Goal: Task Accomplishment & Management: Complete application form

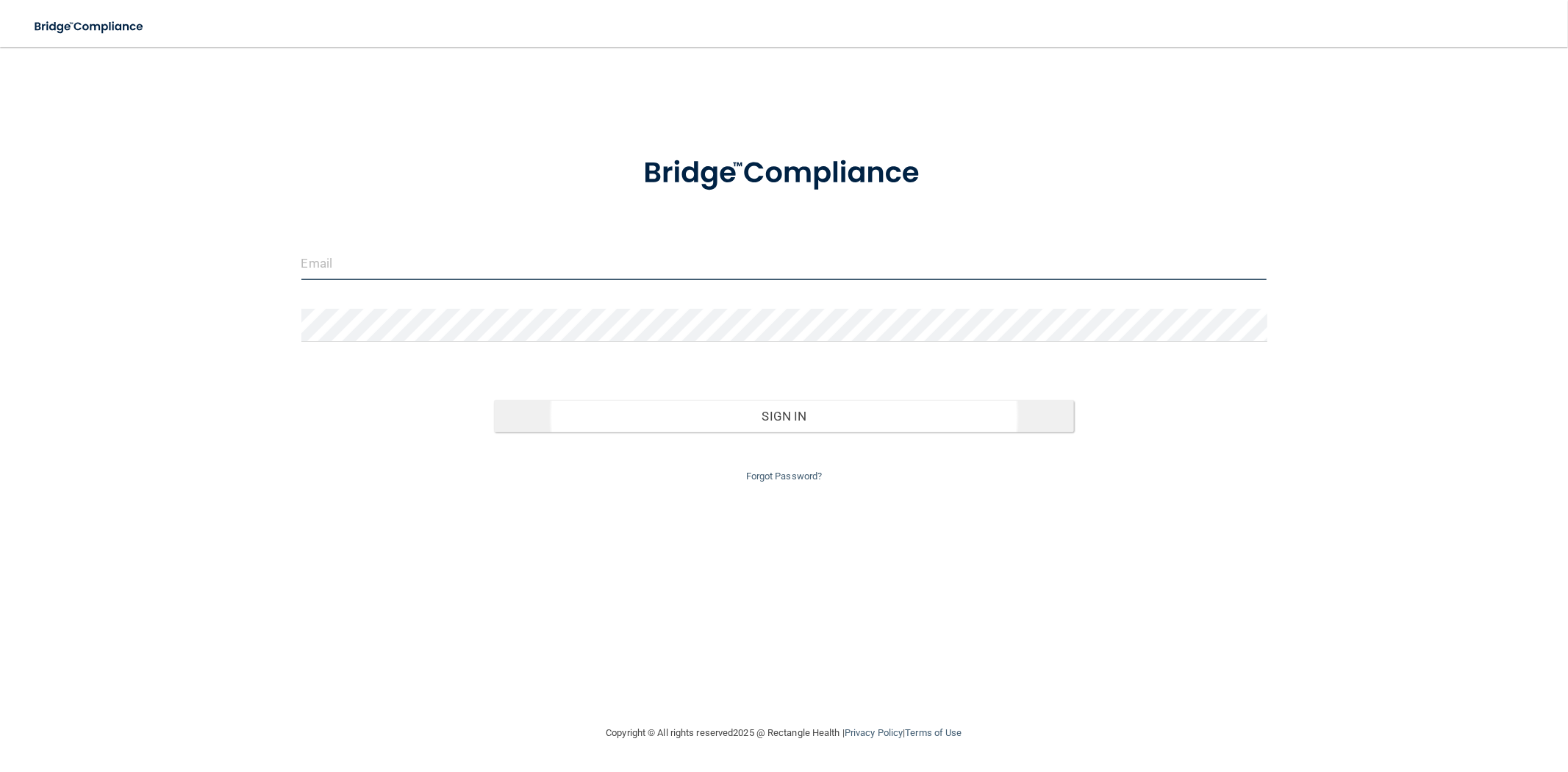
type input "[EMAIL_ADDRESS][PERSON_NAME][DOMAIN_NAME]"
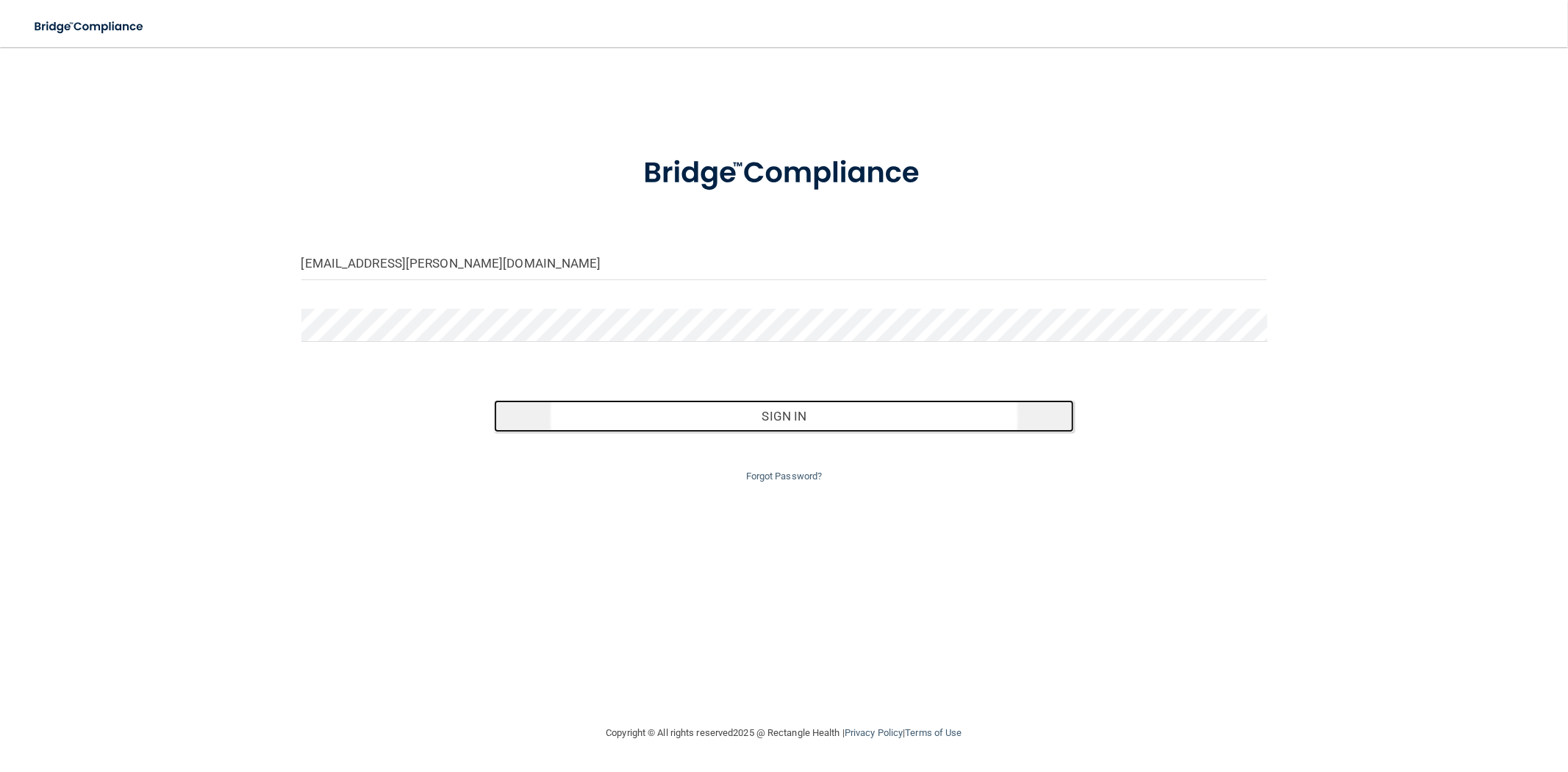
click at [727, 412] on button "Sign In" at bounding box center [783, 416] width 579 height 32
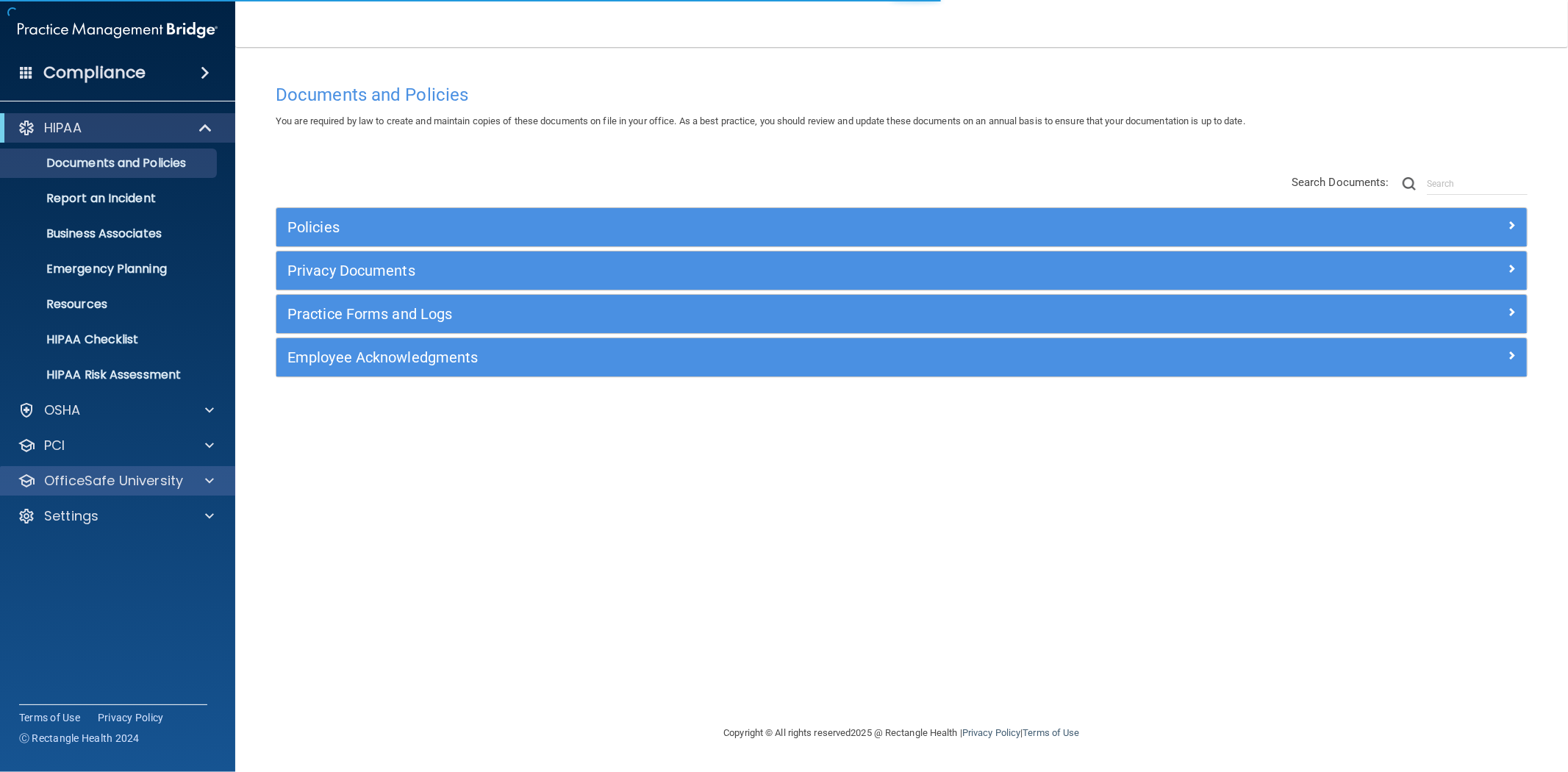
click at [84, 490] on div "OfficeSafe University" at bounding box center [118, 480] width 236 height 30
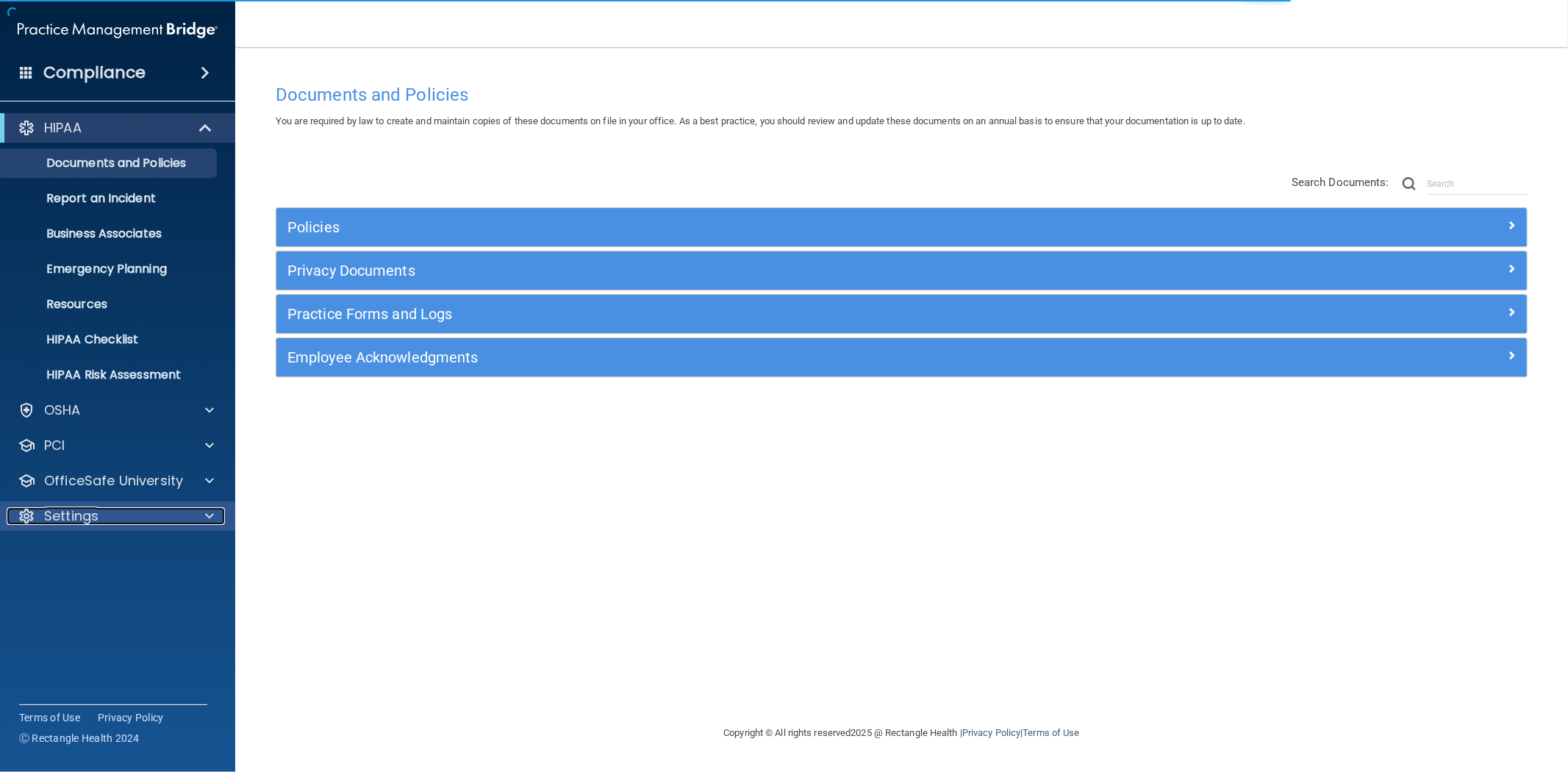
click at [78, 517] on p "Settings" at bounding box center [71, 516] width 54 height 18
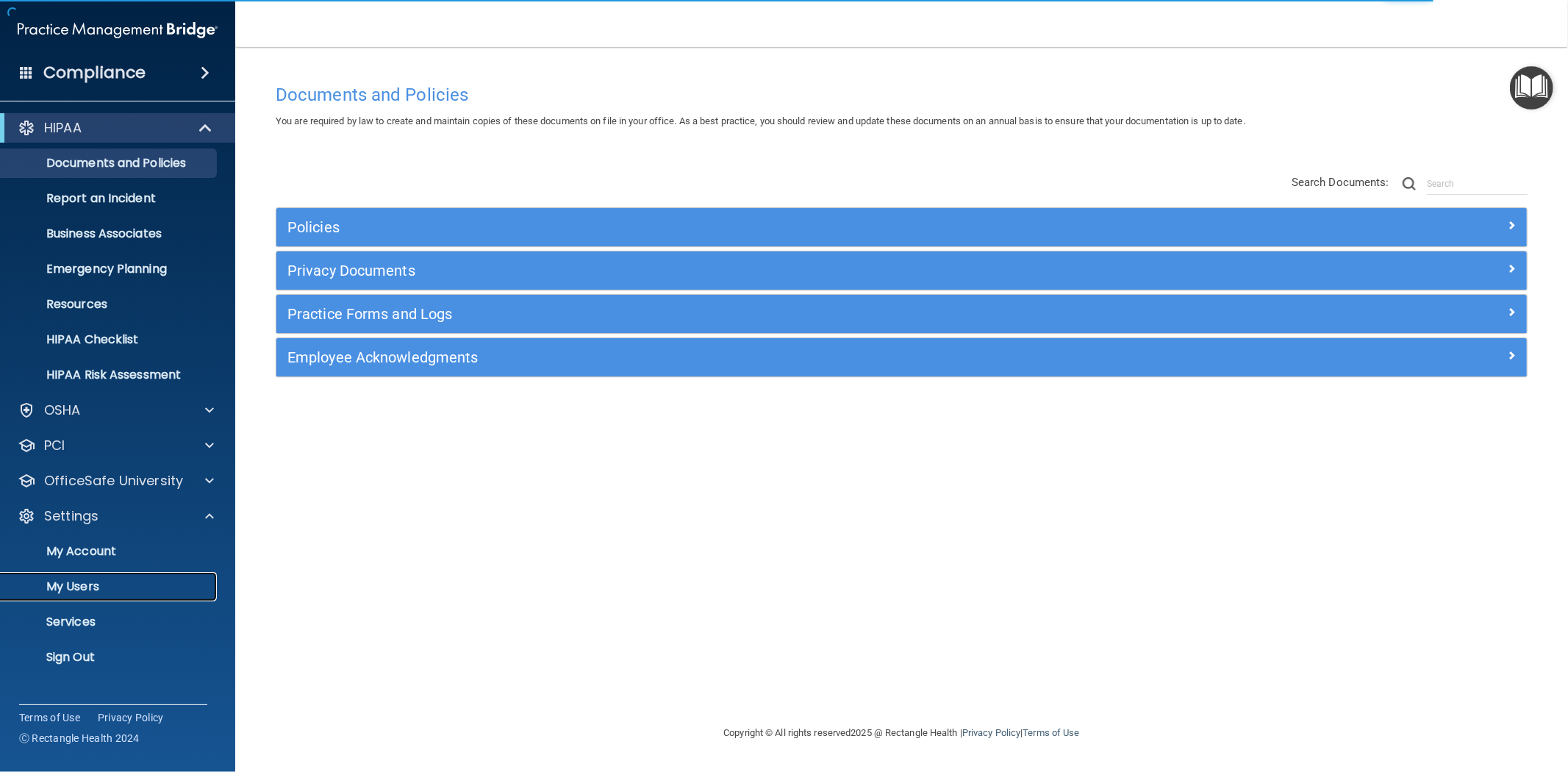
click at [77, 583] on p "My Users" at bounding box center [110, 586] width 201 height 14
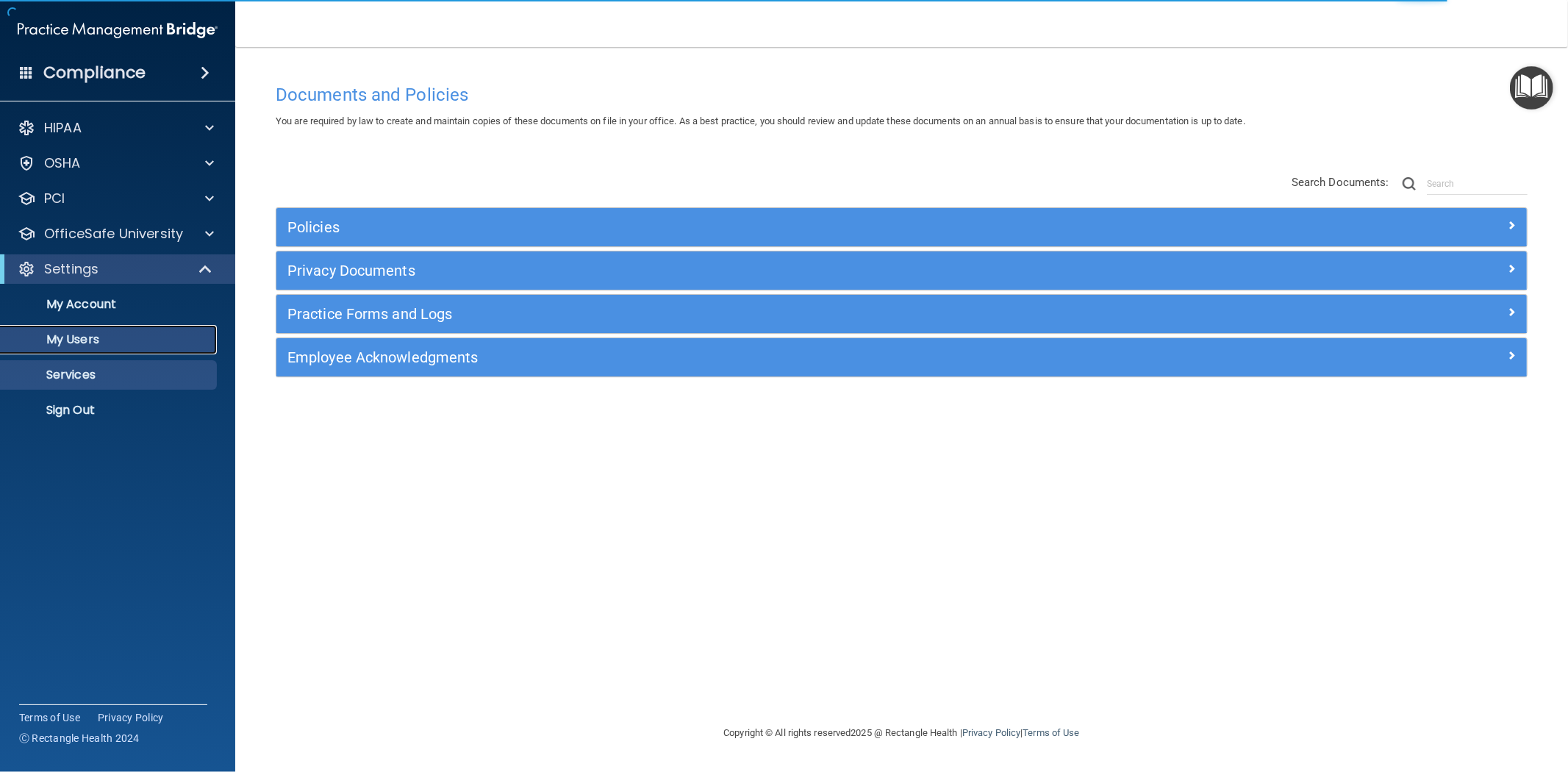
select select "20"
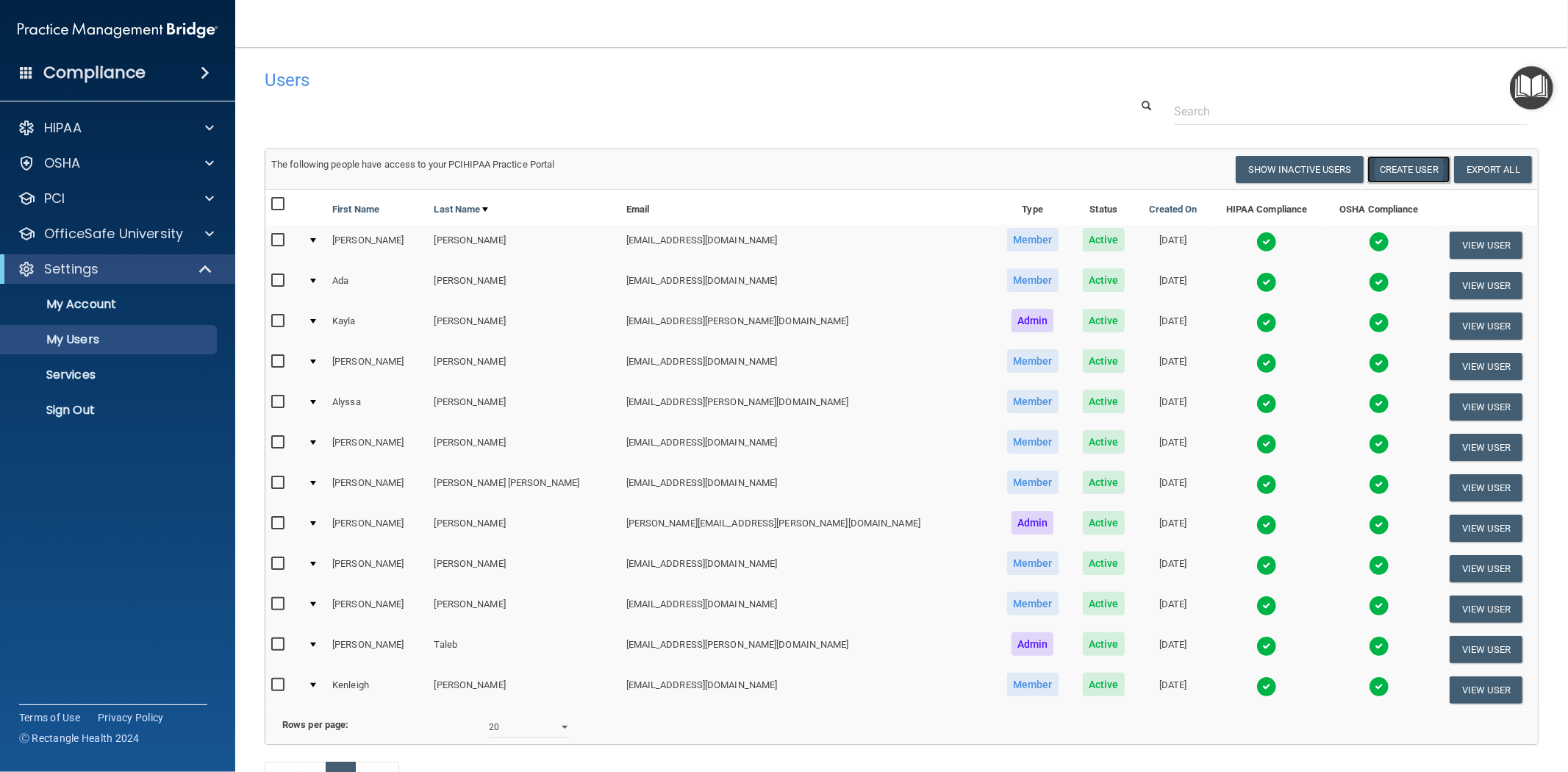
click at [1395, 167] on button "Create User" at bounding box center [1408, 170] width 83 height 27
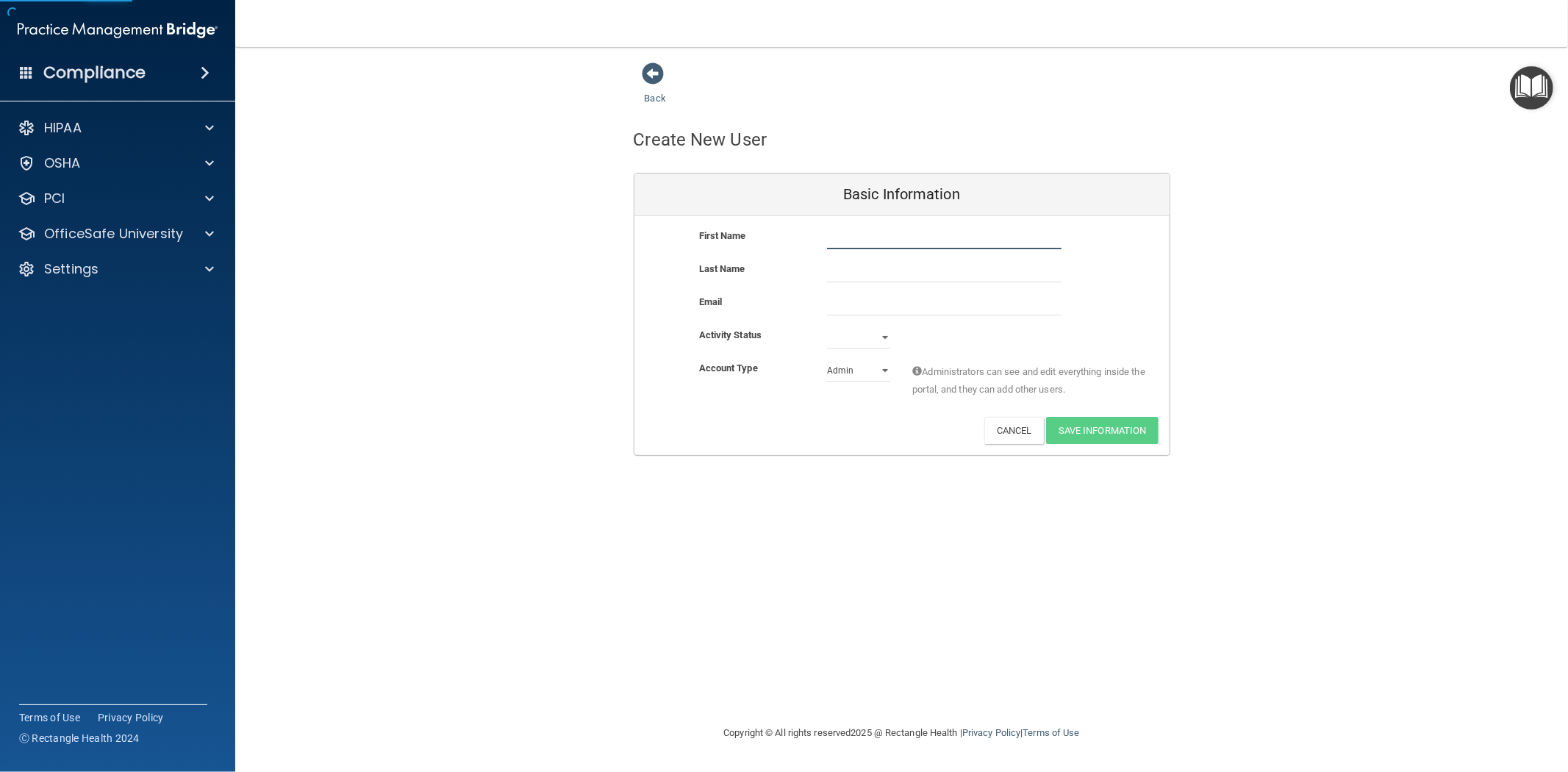
click at [833, 240] on input "text" at bounding box center [944, 238] width 235 height 22
type input "[PERSON_NAME]"
click at [829, 275] on input "text" at bounding box center [944, 271] width 235 height 22
type input "[PERSON_NAME]"
click at [830, 294] on input "email" at bounding box center [944, 305] width 235 height 22
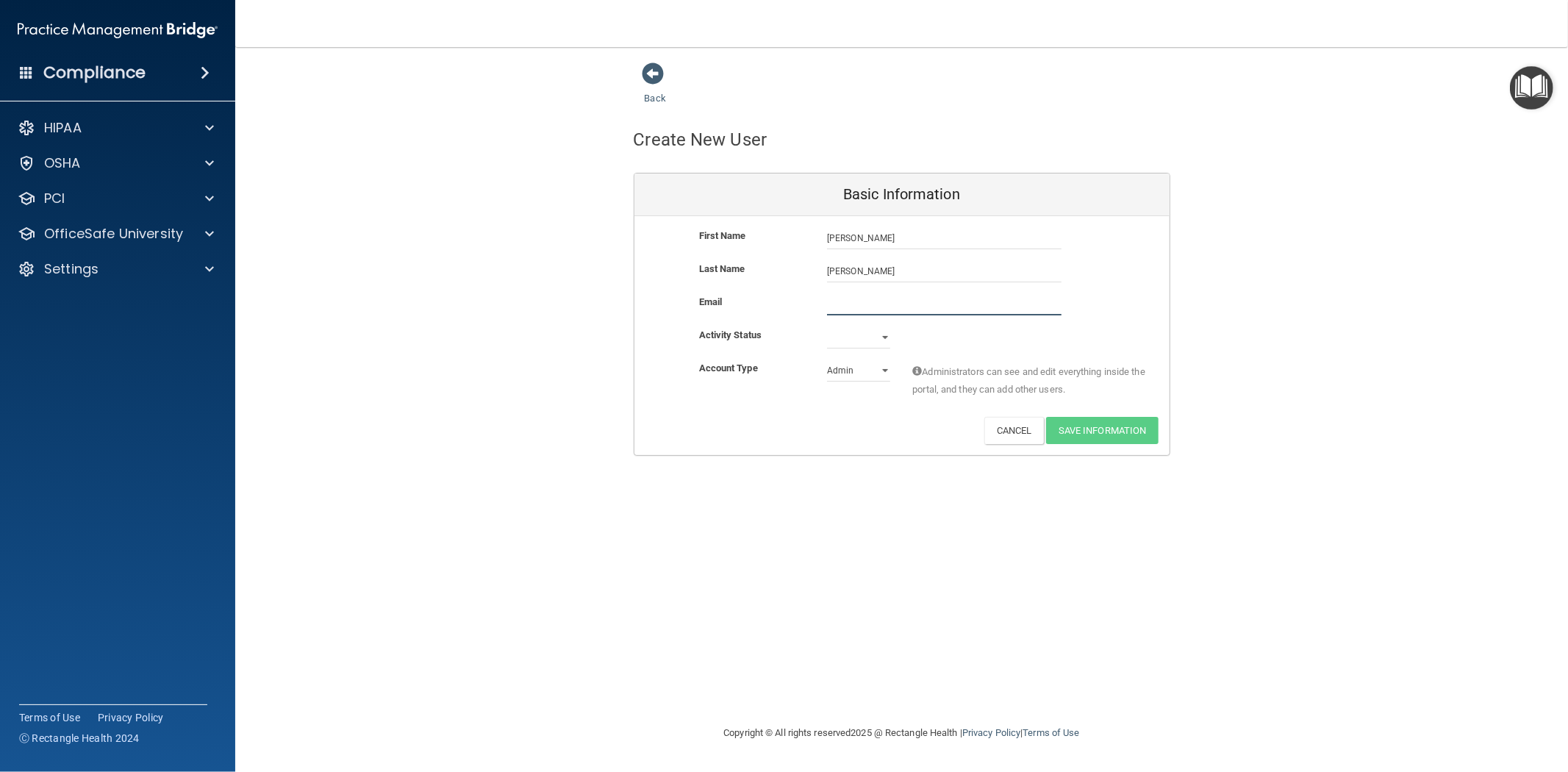
paste input ""[EMAIL_ADDRESS][DOMAIN_NAME]" <[EMAIL_ADDRESS][DOMAIN_NAME]>"
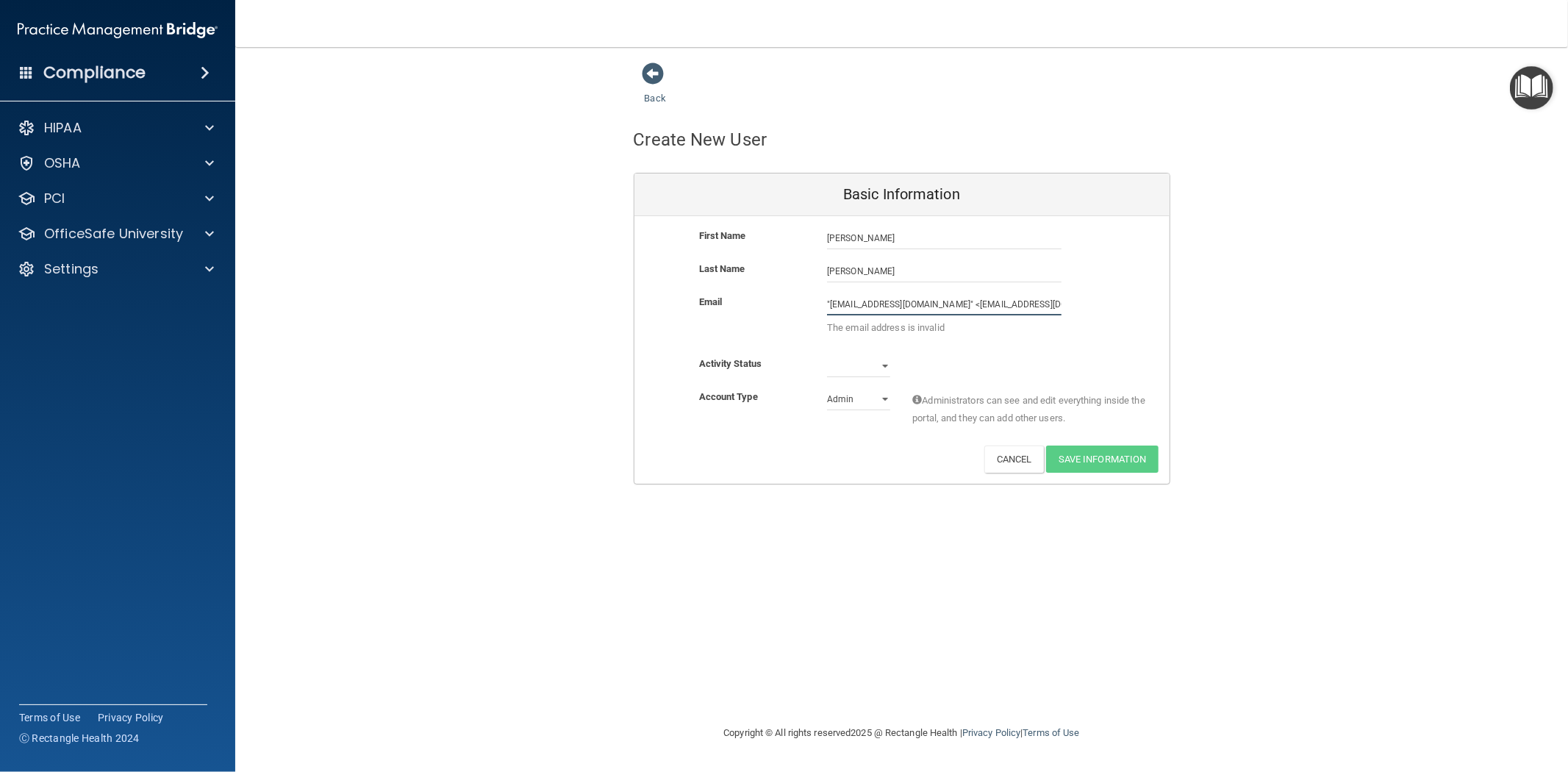
drag, startPoint x: 929, startPoint y: 305, endPoint x: 773, endPoint y: 298, distance: 156.2
click at [773, 298] on div "Email "[EMAIL_ADDRESS][DOMAIN_NAME]" <[EMAIL_ADDRESS][DOMAIN_NAME]> The email a…" at bounding box center [902, 319] width 535 height 51
drag, startPoint x: 949, startPoint y: 303, endPoint x: 916, endPoint y: 304, distance: 33.0
click at [916, 304] on input "[EMAIL_ADDRESS][DOMAIN_NAME]>" at bounding box center [944, 305] width 235 height 22
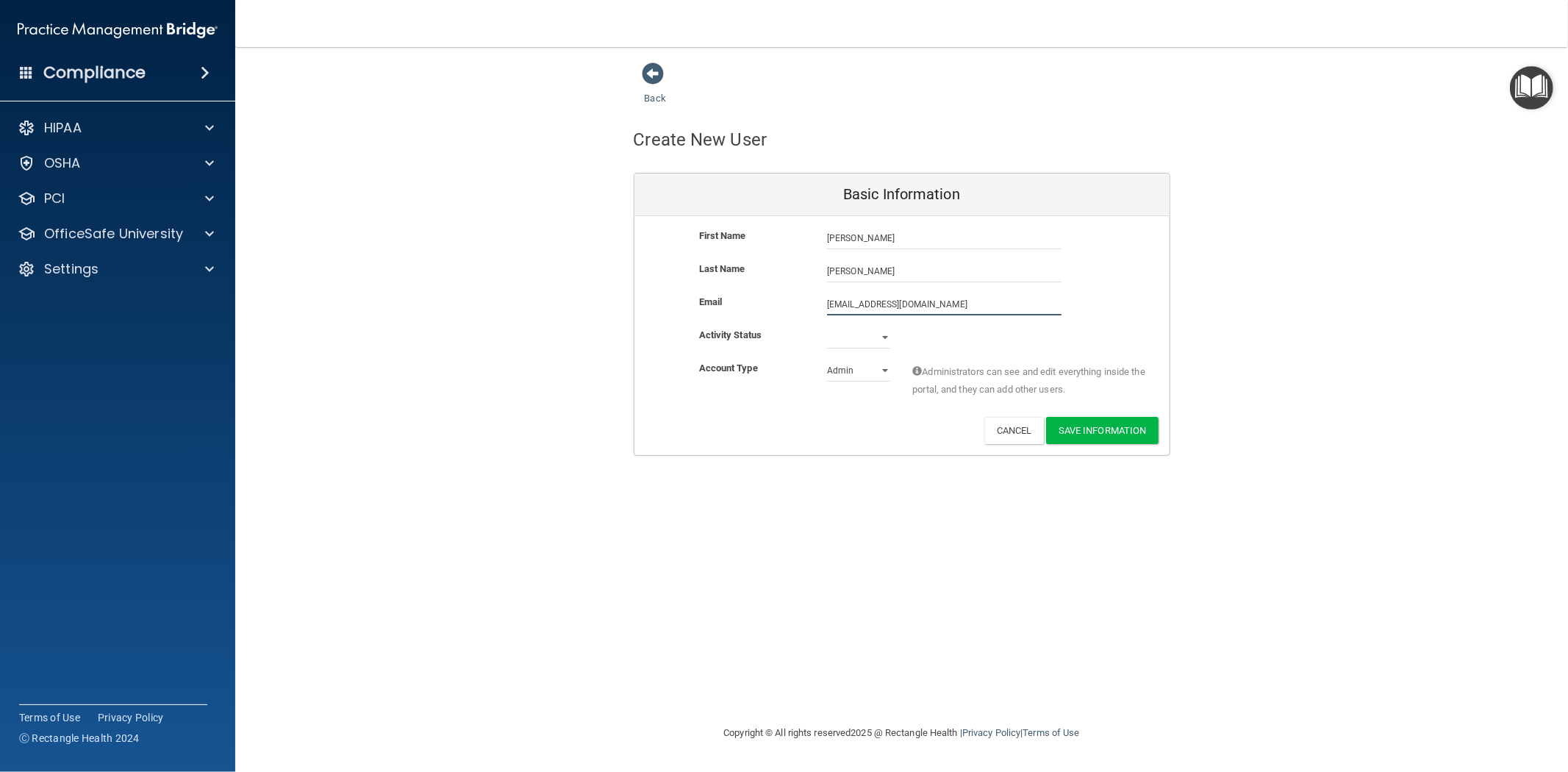
type input "[EMAIL_ADDRESS][DOMAIN_NAME]"
click at [862, 343] on select "Active Inactive" at bounding box center [858, 337] width 63 height 22
select select "active"
click at [827, 327] on select "Active Inactive" at bounding box center [858, 337] width 63 height 22
click at [864, 375] on select "Admin Member" at bounding box center [858, 370] width 63 height 22
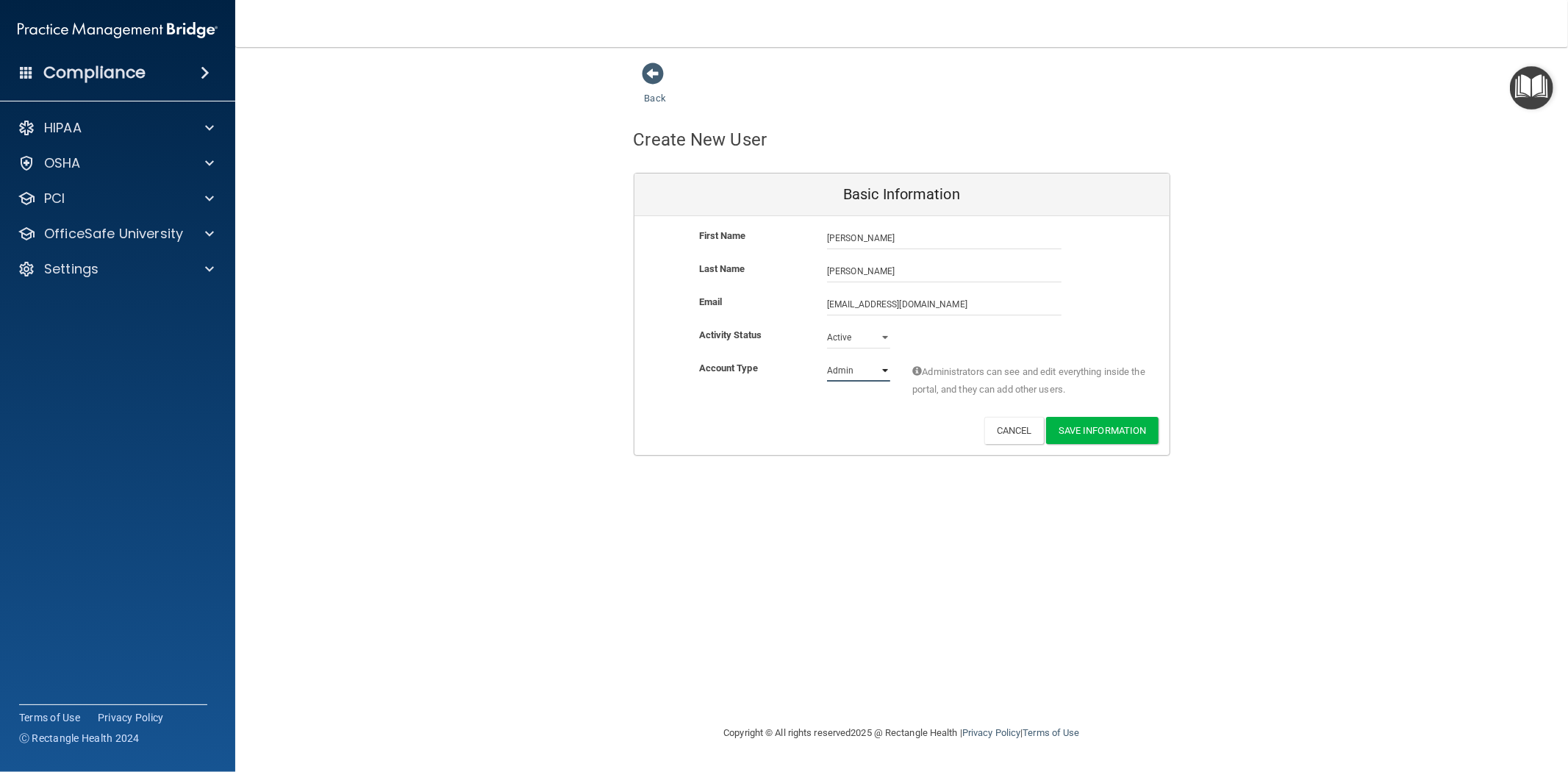
select select "practice_member"
click at [827, 359] on select "Admin Member" at bounding box center [858, 370] width 63 height 22
click at [789, 425] on div "Deactivate Reset Password Edit Cancel Save Information" at bounding box center [902, 430] width 535 height 27
click at [1108, 431] on button "Save Information" at bounding box center [1102, 430] width 112 height 27
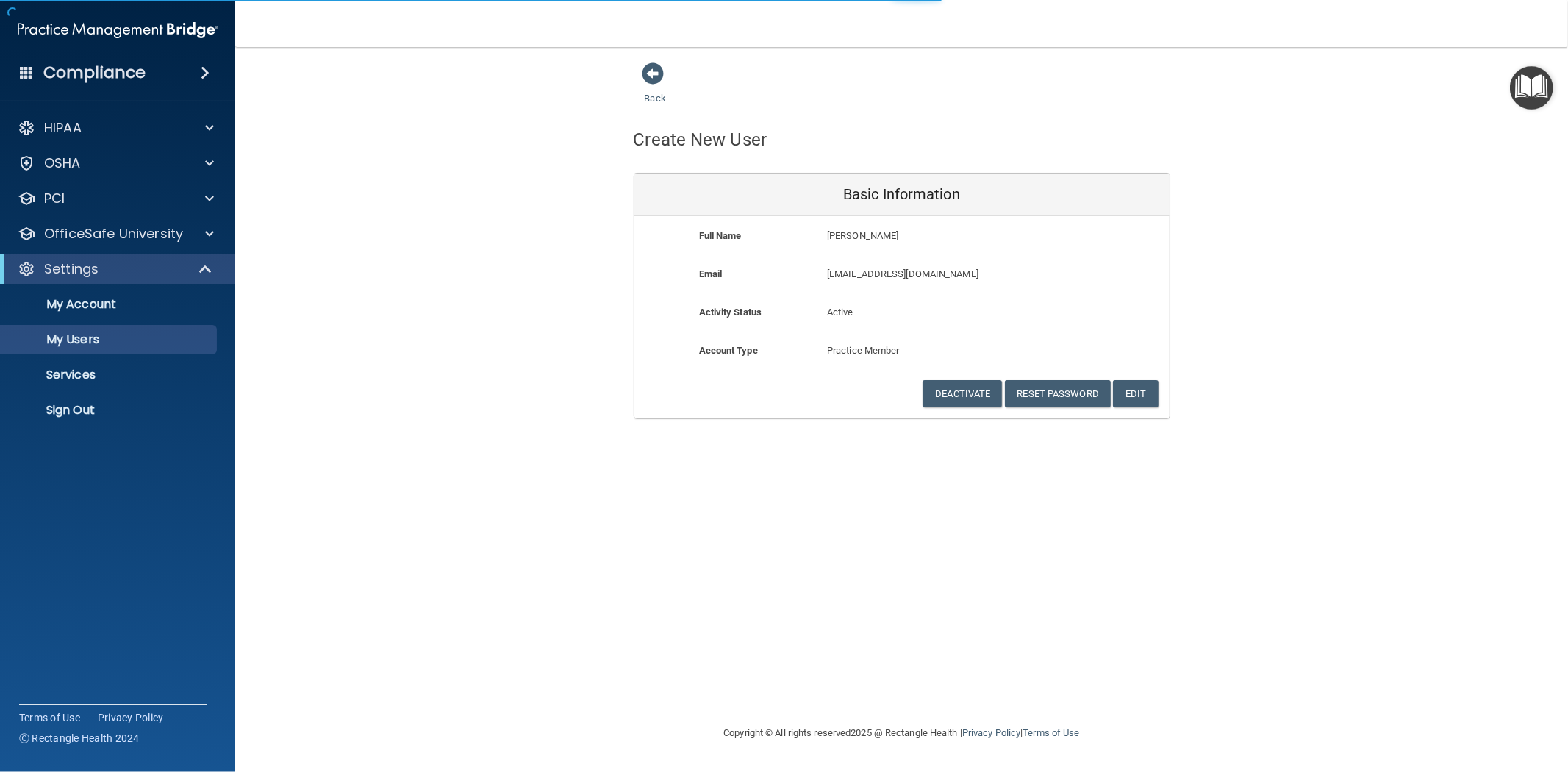
select select "20"
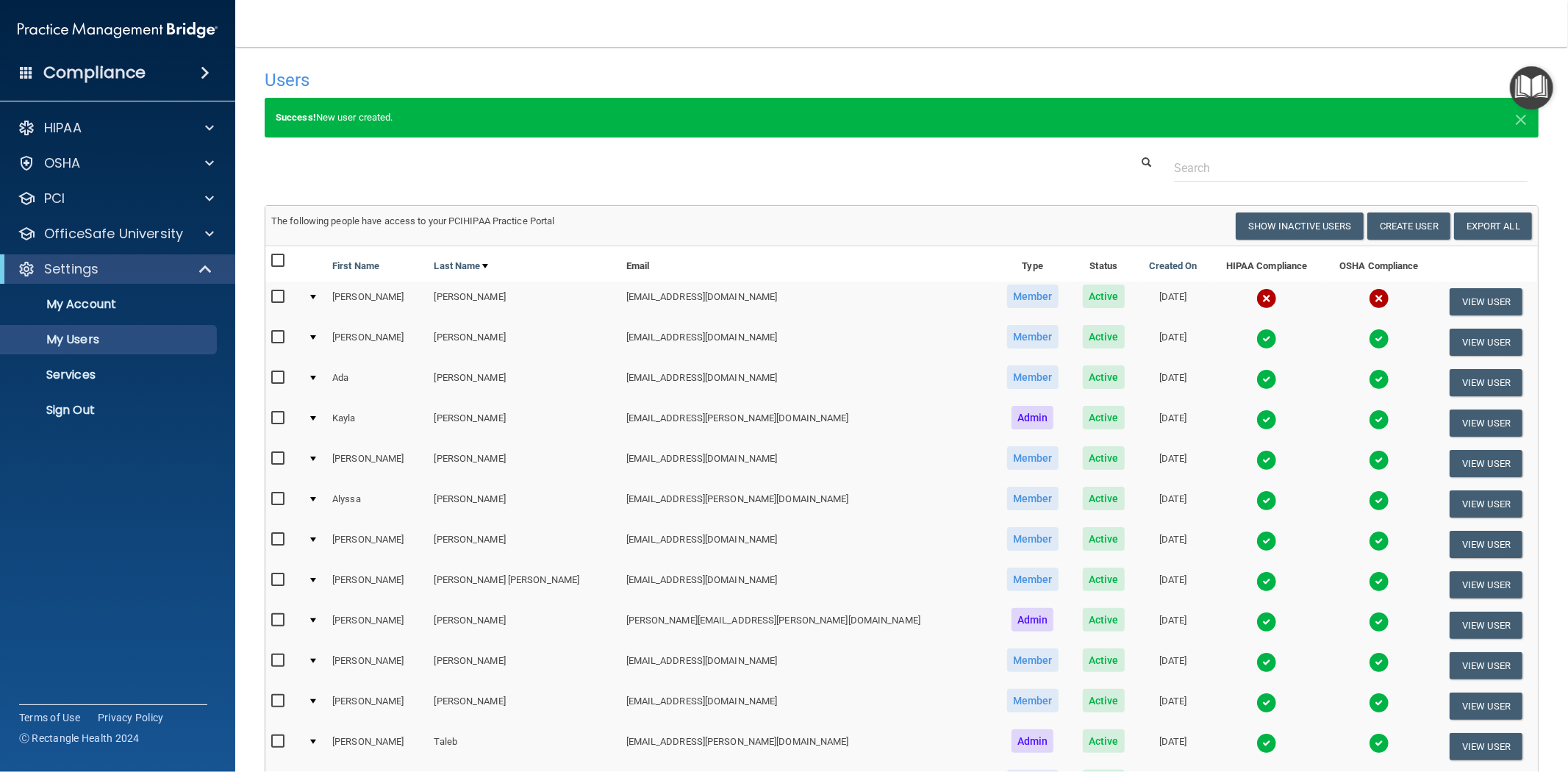
click at [95, 69] on h4 "Compliance" at bounding box center [94, 73] width 102 height 20
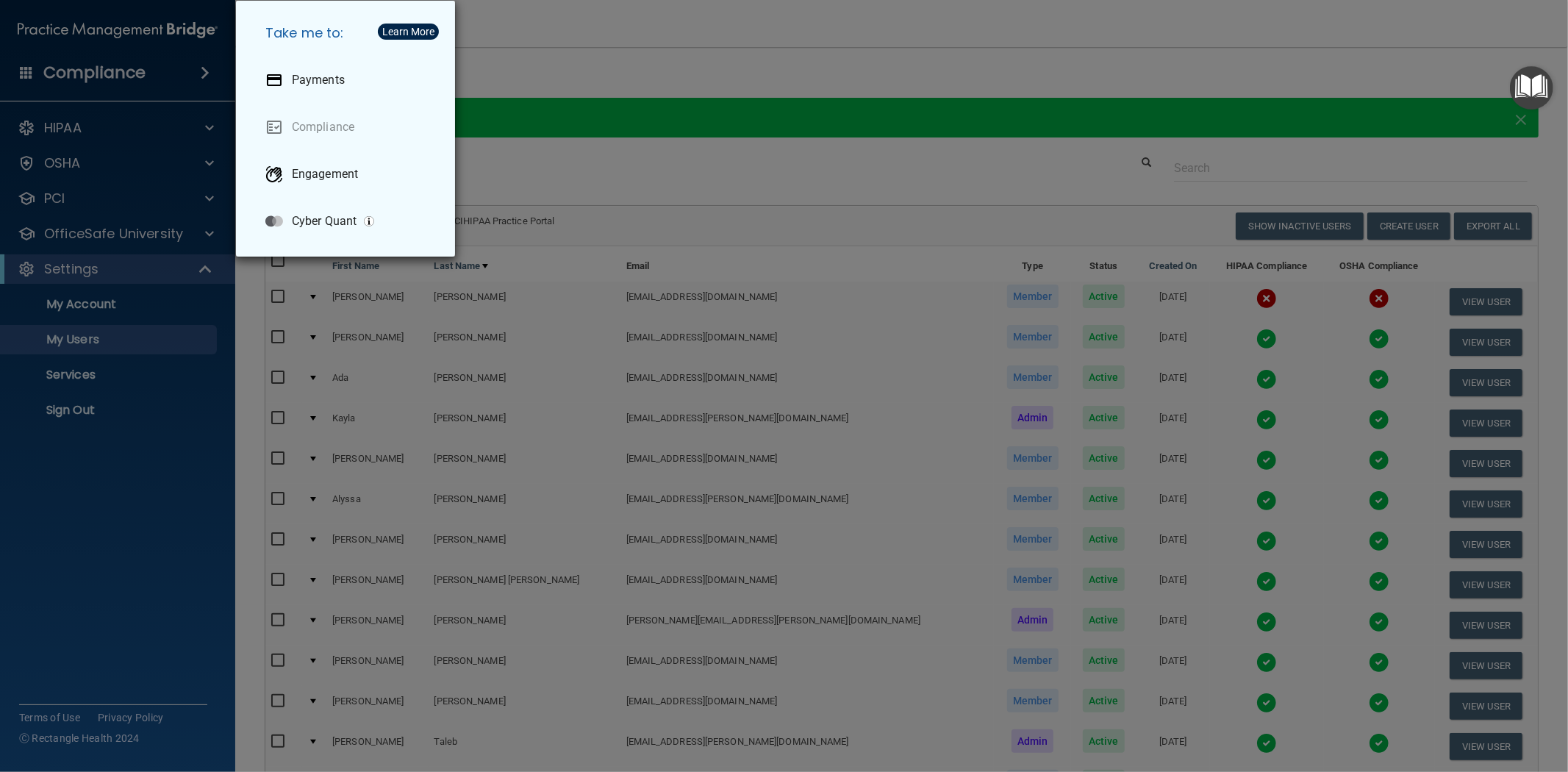
drag, startPoint x: 951, startPoint y: 74, endPoint x: 925, endPoint y: 56, distance: 31.6
click at [950, 73] on div "Take me to: Payments Compliance Engagement Cyber Quant" at bounding box center [784, 386] width 1568 height 772
